Goal: Book appointment/travel/reservation

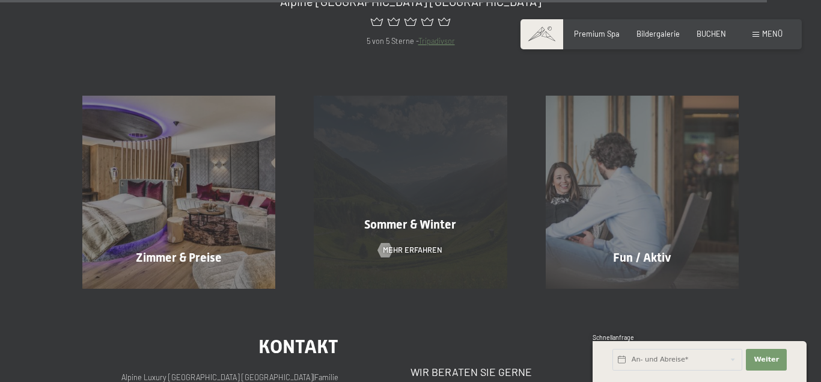
scroll to position [4293, 0]
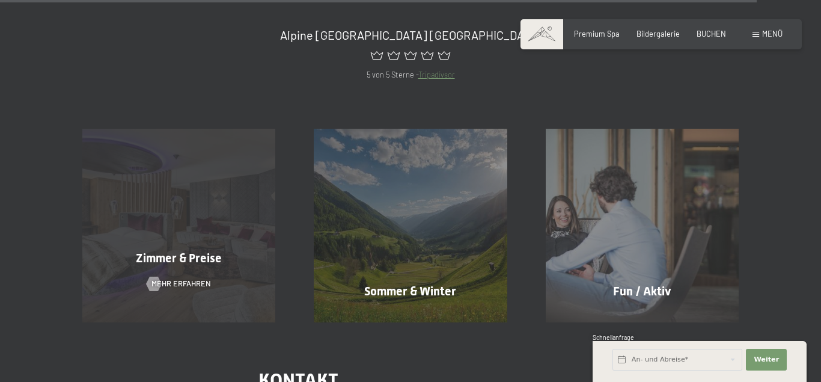
click at [228, 240] on div "Zimmer & Preise Mehr erfahren" at bounding box center [178, 225] width 231 height 193
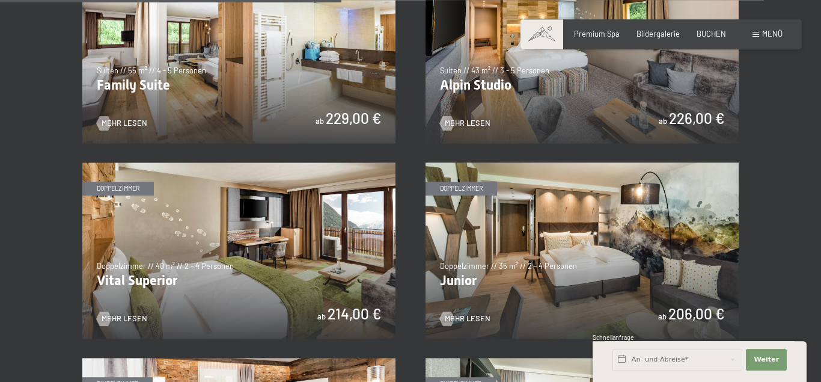
scroll to position [1288, 0]
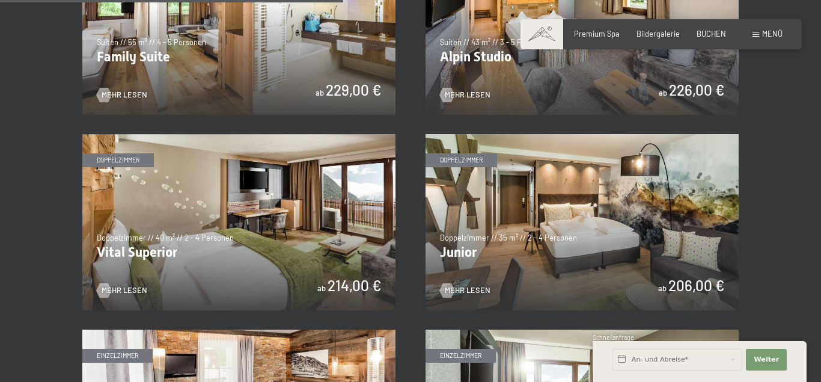
click at [204, 253] on img at bounding box center [238, 222] width 313 height 176
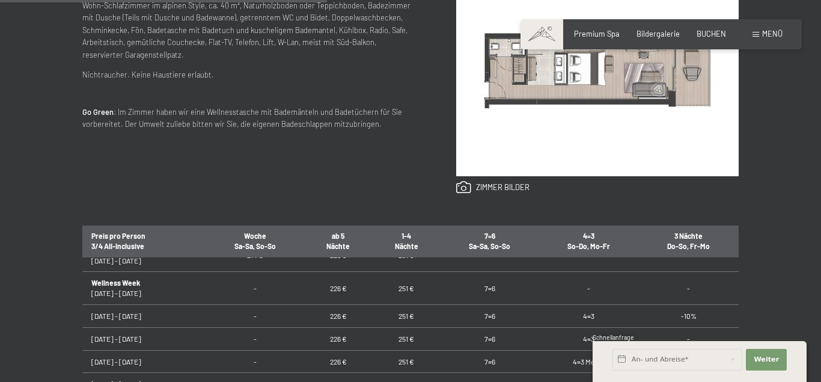
scroll to position [144, 0]
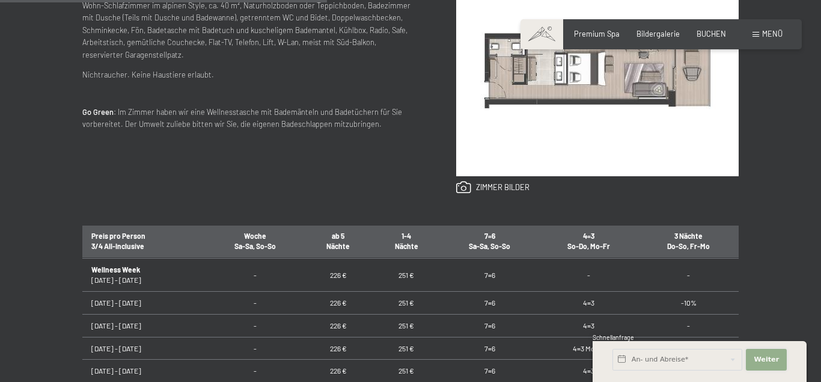
click at [781, 365] on button "Weiter Adressfelder ausblenden" at bounding box center [766, 360] width 41 height 22
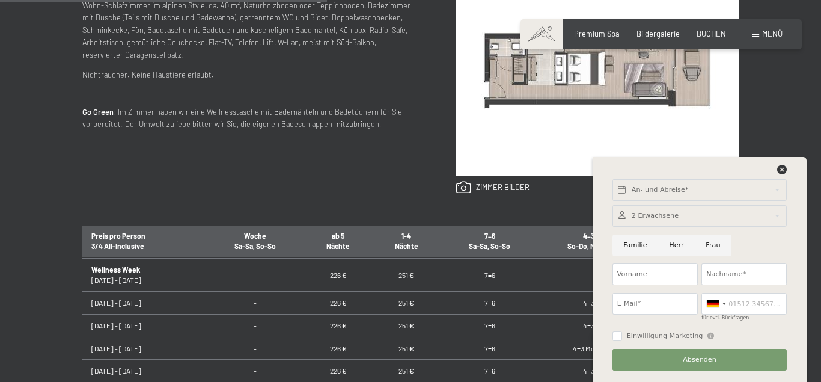
click at [783, 177] on div "An- und Abreise*" at bounding box center [700, 190] width 179 height 29
click at [783, 173] on icon at bounding box center [782, 170] width 10 height 10
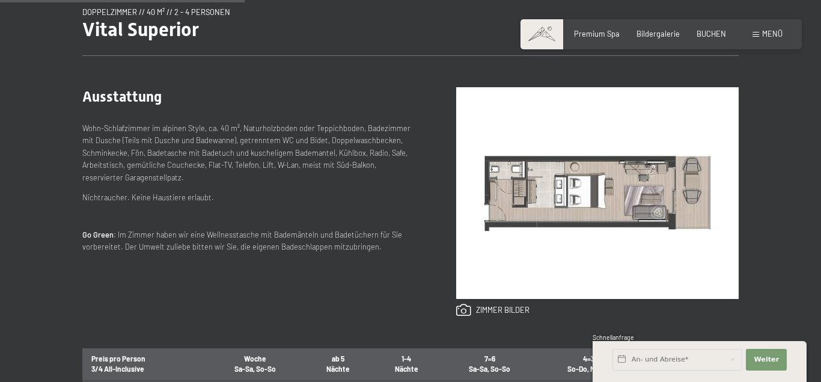
scroll to position [0, 0]
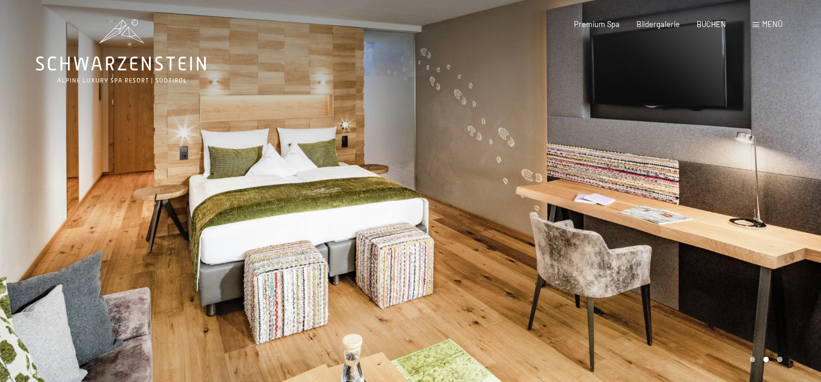
click at [757, 25] on span at bounding box center [756, 24] width 7 height 5
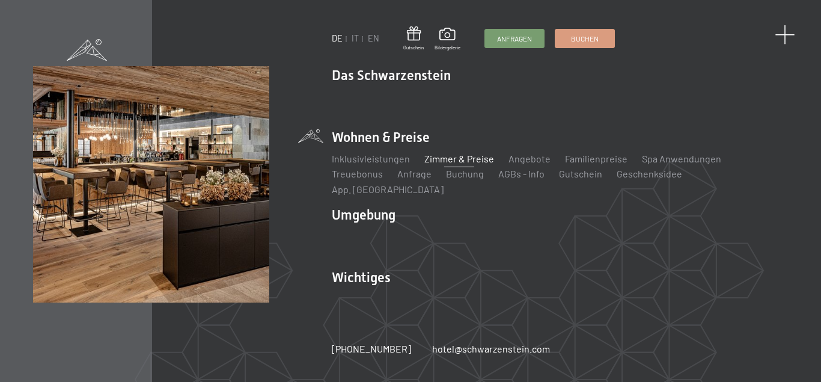
click at [780, 29] on div at bounding box center [785, 35] width 20 height 20
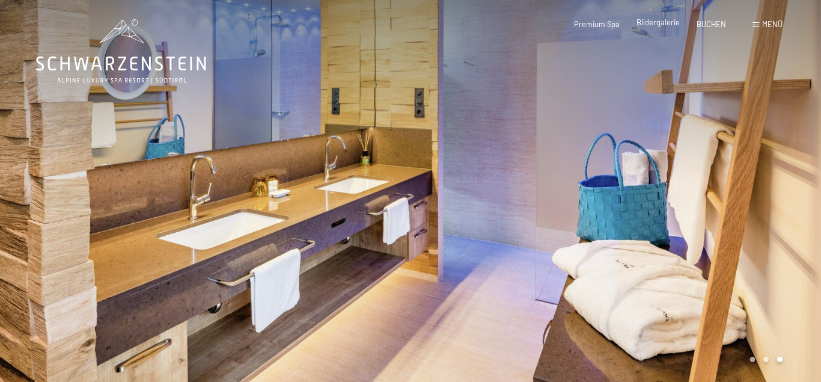
click at [663, 25] on span "Bildergalerie" at bounding box center [658, 22] width 43 height 10
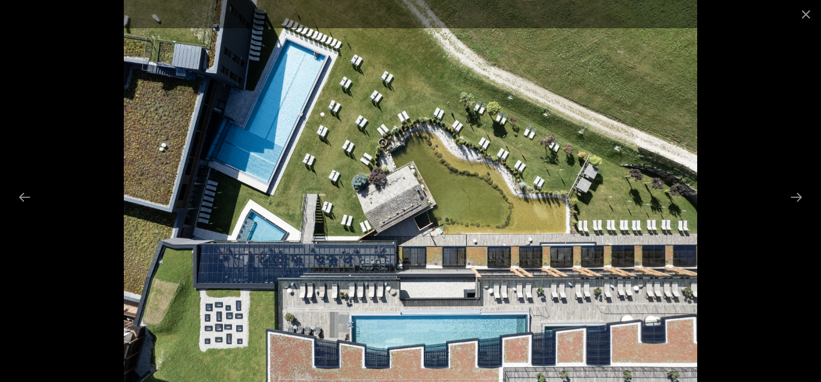
scroll to position [307, 0]
click at [795, 194] on button "Next slide" at bounding box center [796, 196] width 25 height 23
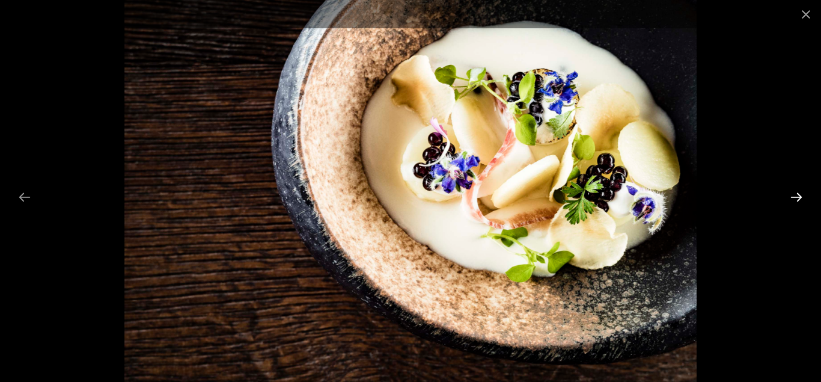
click at [795, 194] on button "Next slide" at bounding box center [796, 196] width 25 height 23
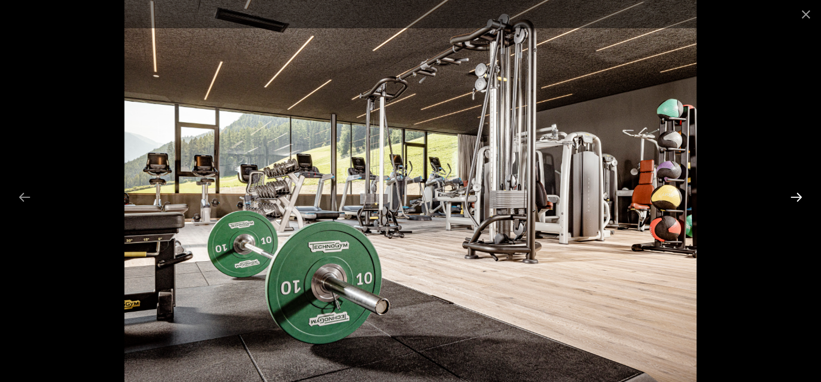
click at [795, 194] on button "Next slide" at bounding box center [796, 196] width 25 height 23
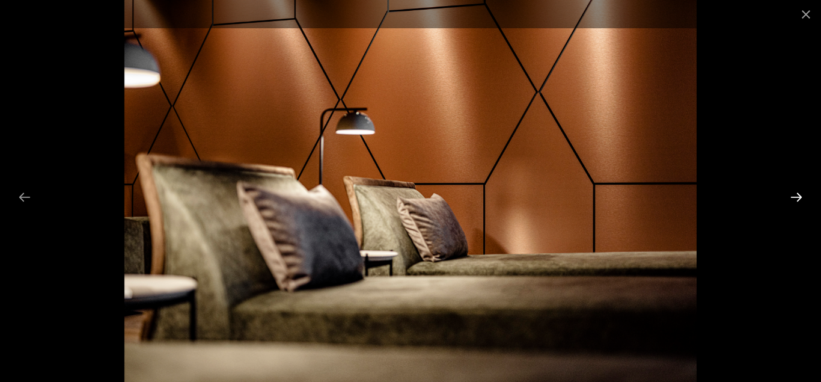
click at [795, 194] on button "Next slide" at bounding box center [796, 196] width 25 height 23
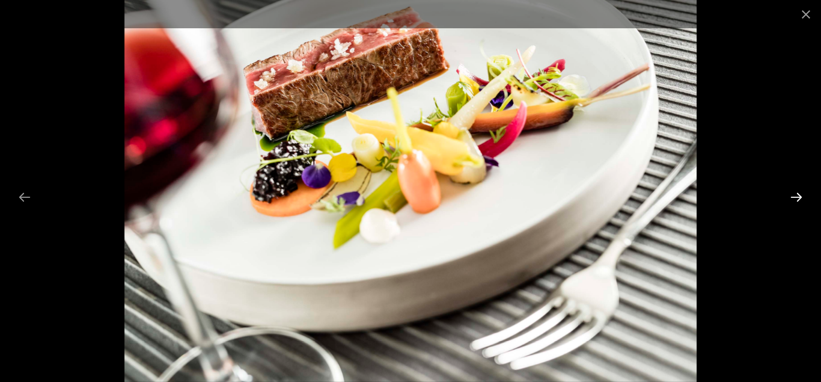
click at [795, 194] on button "Next slide" at bounding box center [796, 196] width 25 height 23
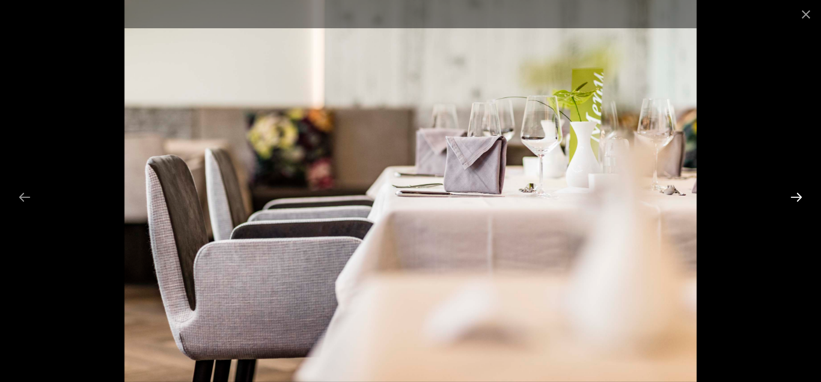
click at [795, 194] on button "Next slide" at bounding box center [796, 196] width 25 height 23
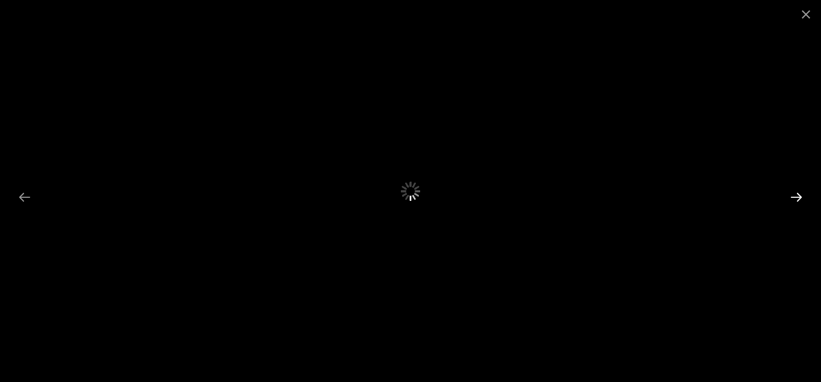
click at [795, 193] on button "Next slide" at bounding box center [796, 196] width 25 height 23
click at [801, 11] on button "Close gallery" at bounding box center [806, 14] width 30 height 28
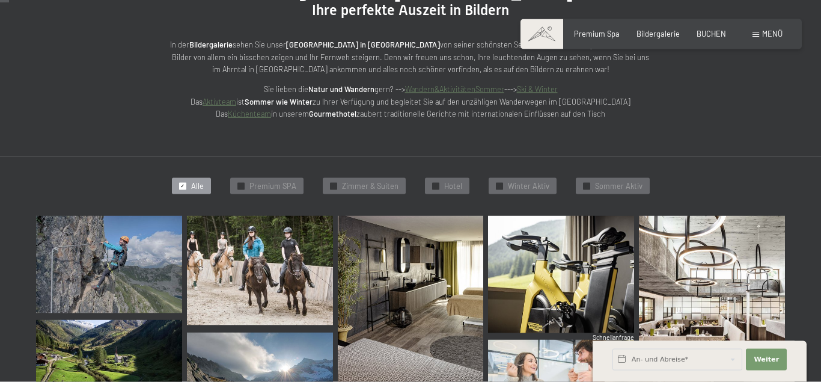
scroll to position [184, 0]
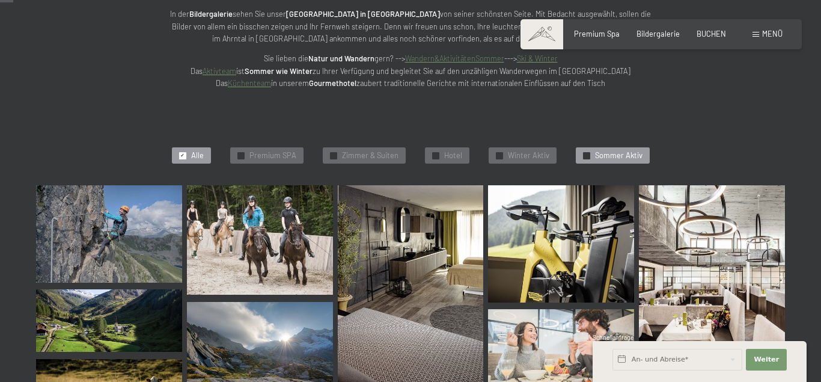
click at [607, 155] on span "Sommer Aktiv" at bounding box center [618, 155] width 47 height 11
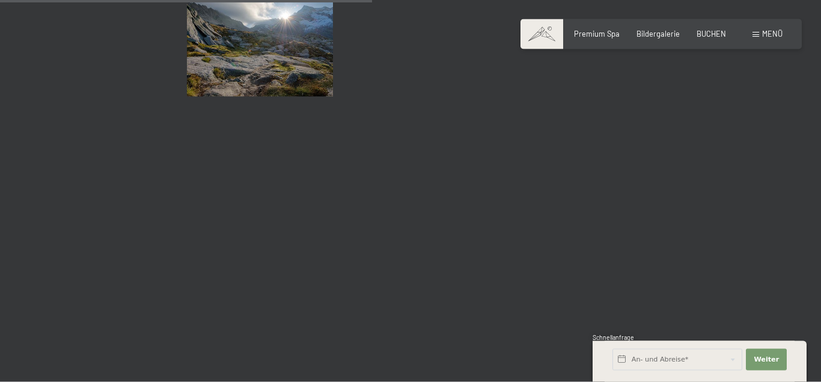
scroll to position [961, 0]
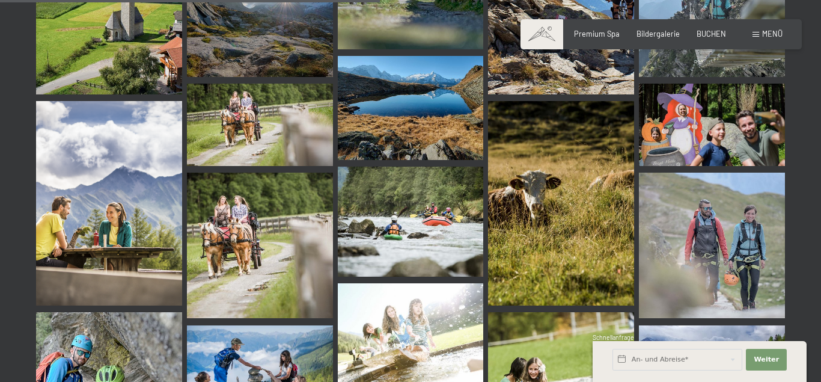
click at [443, 216] on img at bounding box center [411, 221] width 146 height 109
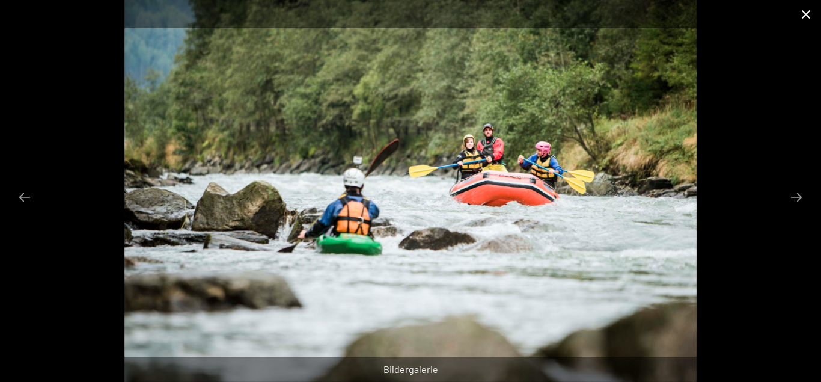
click at [810, 10] on button "Close gallery" at bounding box center [806, 14] width 30 height 28
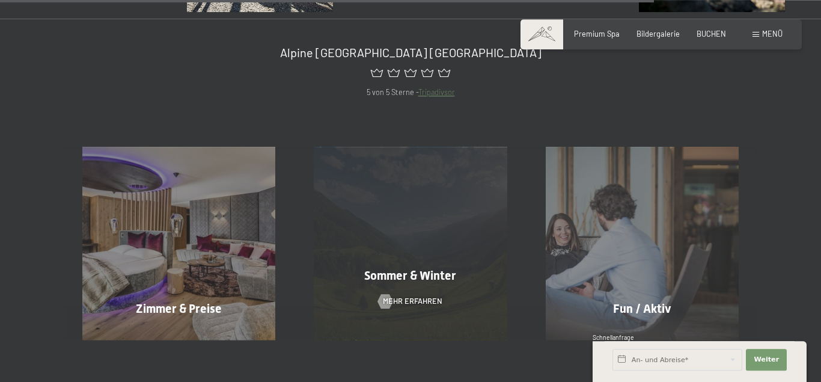
scroll to position [1697, 0]
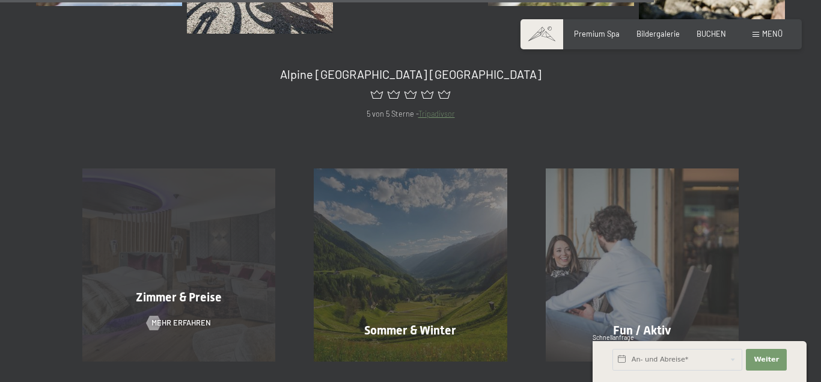
click at [196, 247] on div "Zimmer & Preise Mehr erfahren" at bounding box center [178, 264] width 231 height 193
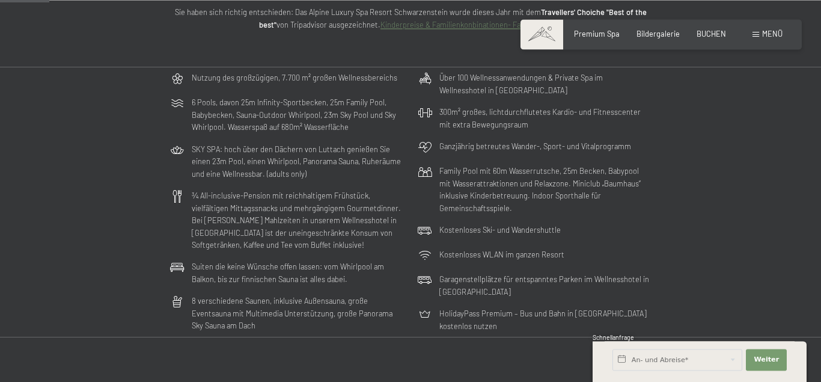
scroll to position [184, 0]
drag, startPoint x: 277, startPoint y: 78, endPoint x: 305, endPoint y: 82, distance: 28.0
click at [305, 82] on p "Nutzung des großzügigen, 7.700 m² großen Wellnessbereichs" at bounding box center [295, 79] width 206 height 12
click at [306, 90] on div "Nutzung des großzügigen, 7.700 m² großen Wellnessbereichs" at bounding box center [286, 81] width 243 height 25
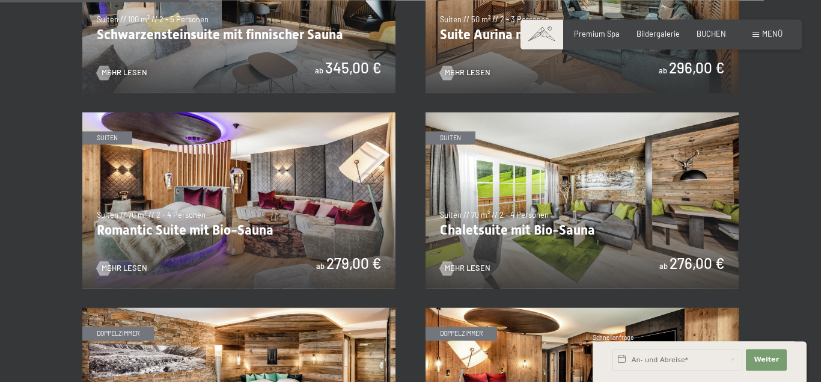
scroll to position [736, 0]
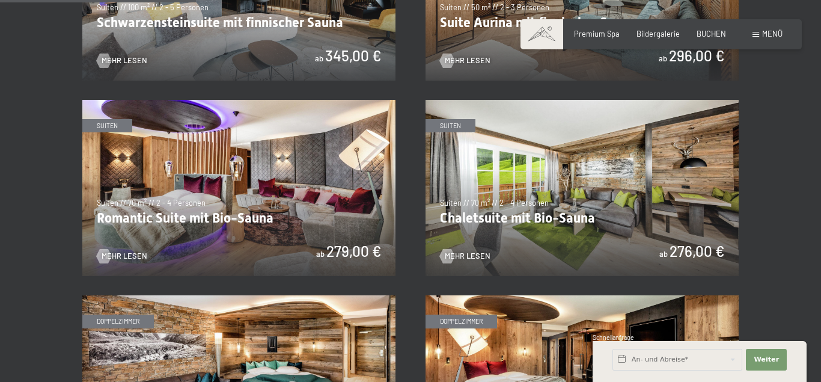
click at [236, 213] on img at bounding box center [238, 188] width 313 height 176
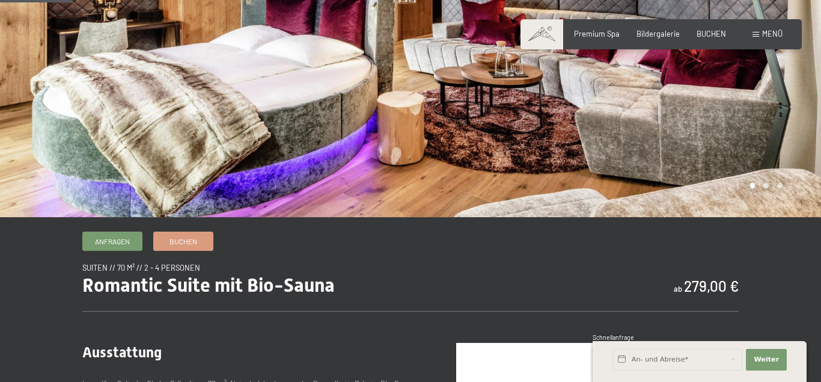
scroll to position [123, 0]
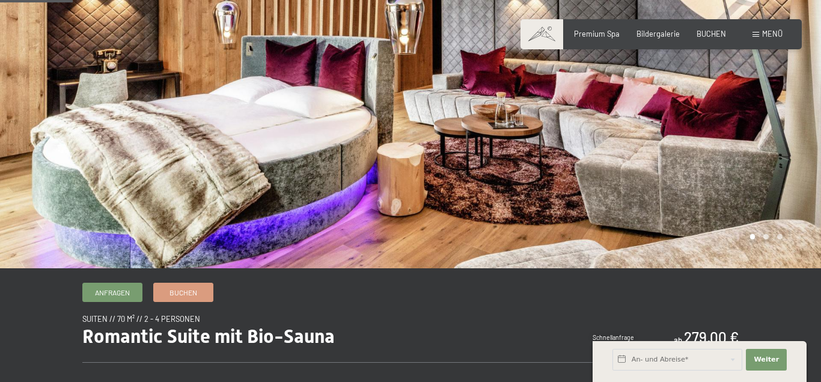
click at [741, 182] on div at bounding box center [616, 72] width 411 height 391
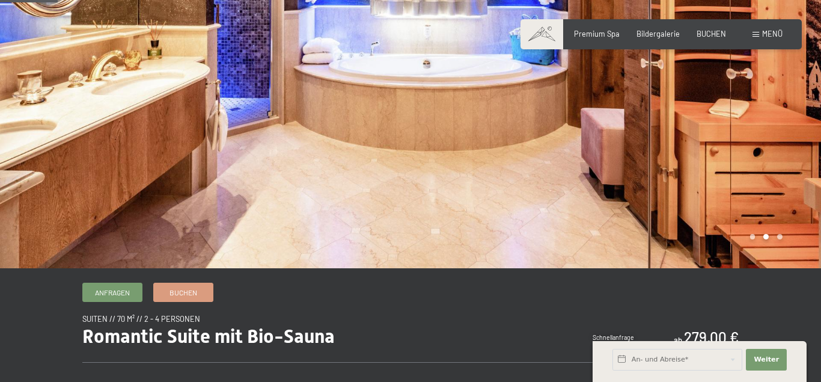
scroll to position [0, 0]
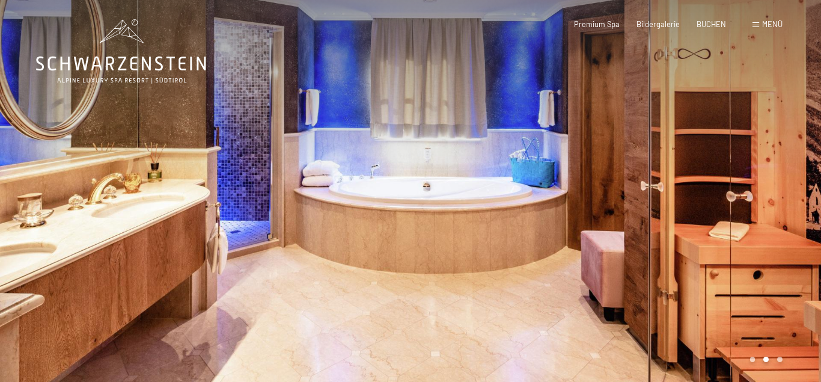
click at [788, 170] on div at bounding box center [616, 195] width 411 height 391
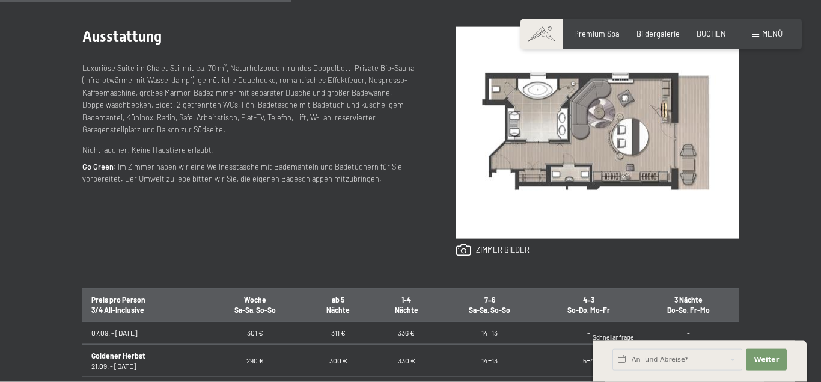
scroll to position [491, 0]
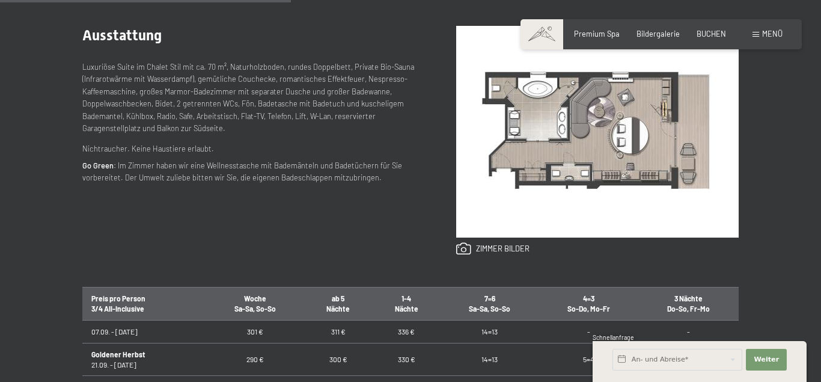
click at [671, 194] on img at bounding box center [597, 132] width 283 height 212
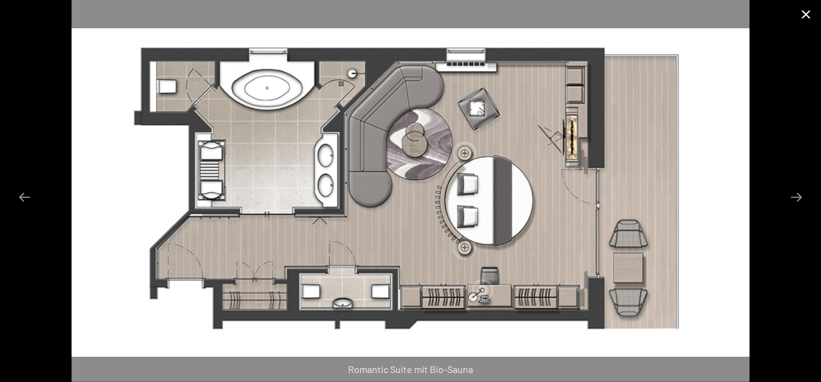
click at [792, 14] on button "Close gallery" at bounding box center [806, 14] width 30 height 28
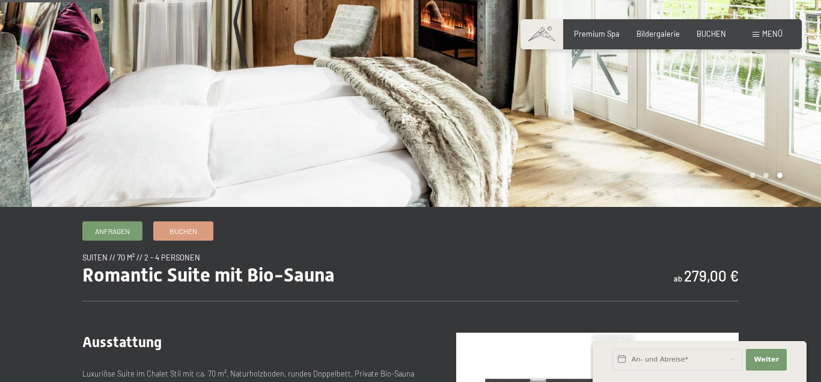
scroll to position [0, 0]
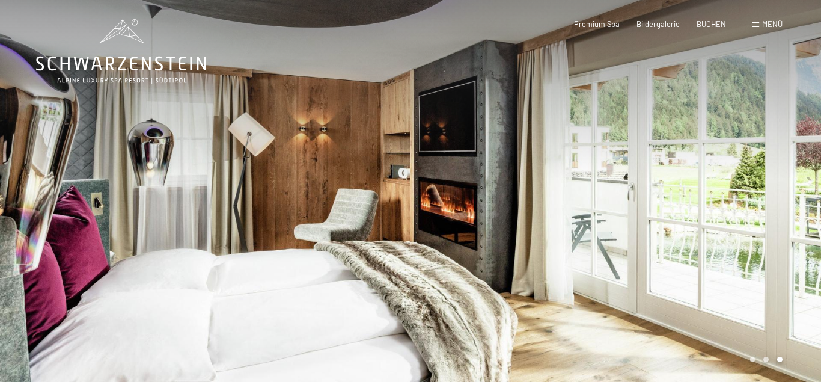
click at [144, 30] on icon at bounding box center [121, 51] width 170 height 64
